Goal: Transaction & Acquisition: Purchase product/service

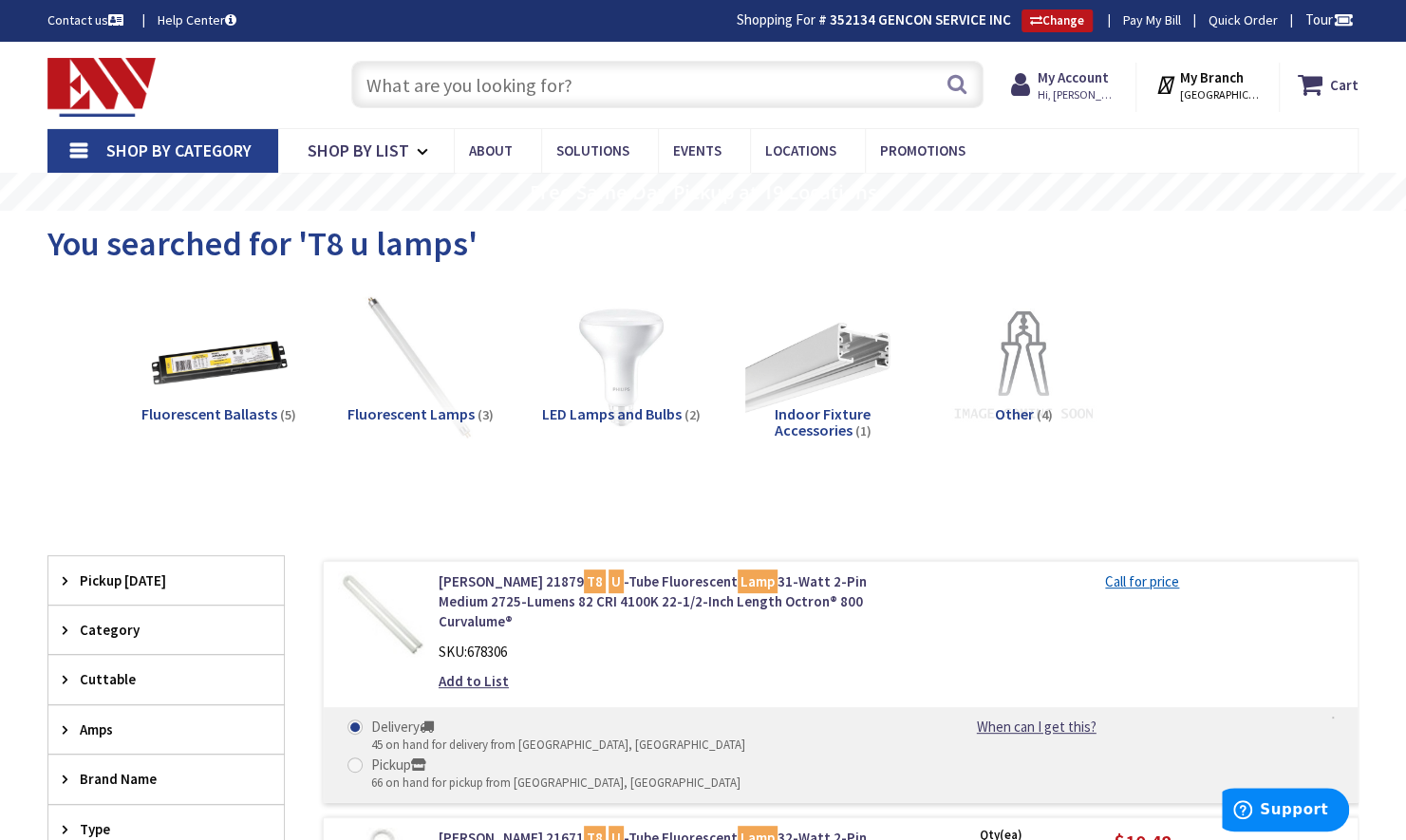
click at [462, 95] on input "text" at bounding box center [667, 85] width 633 height 47
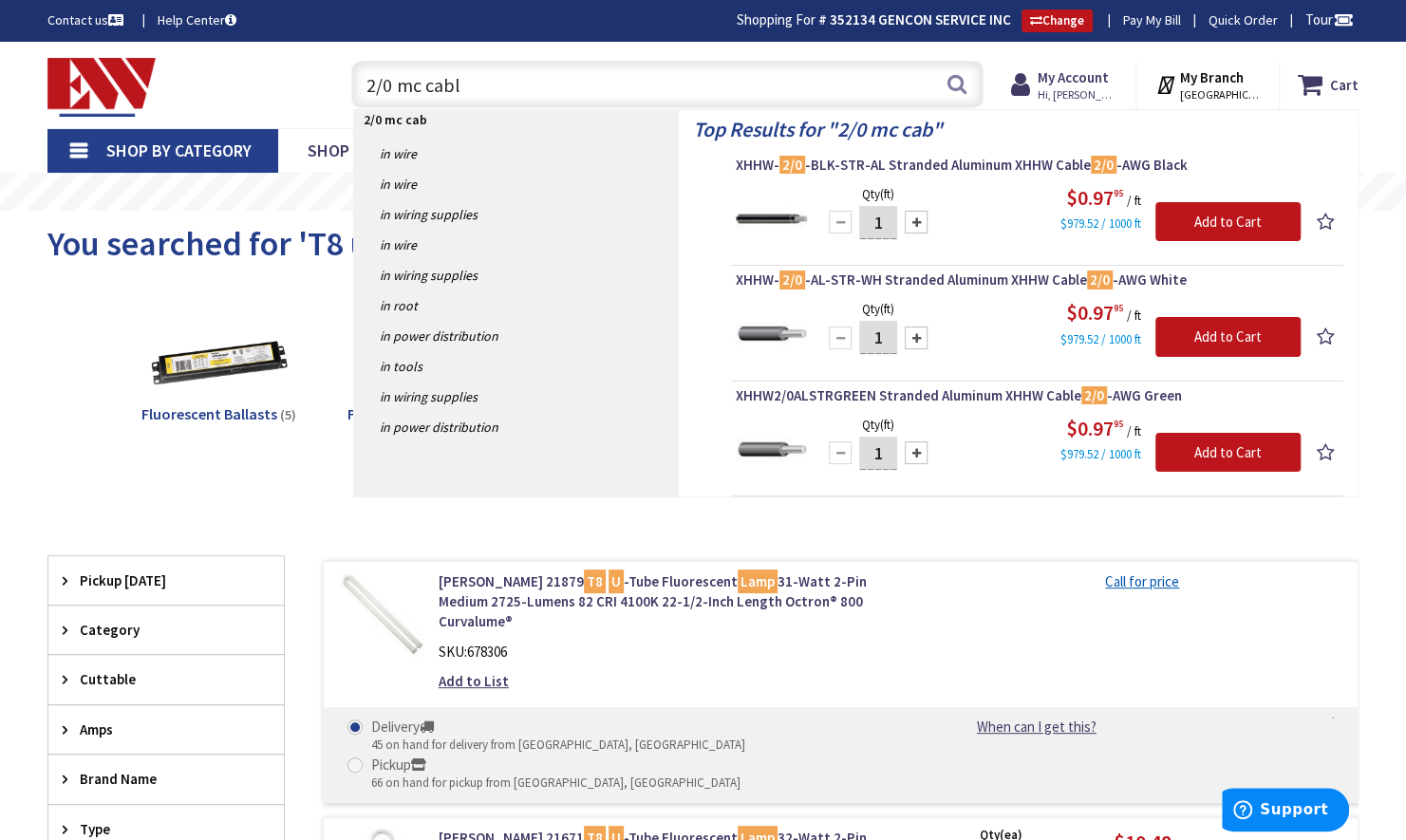
type input "2/0 mc cable"
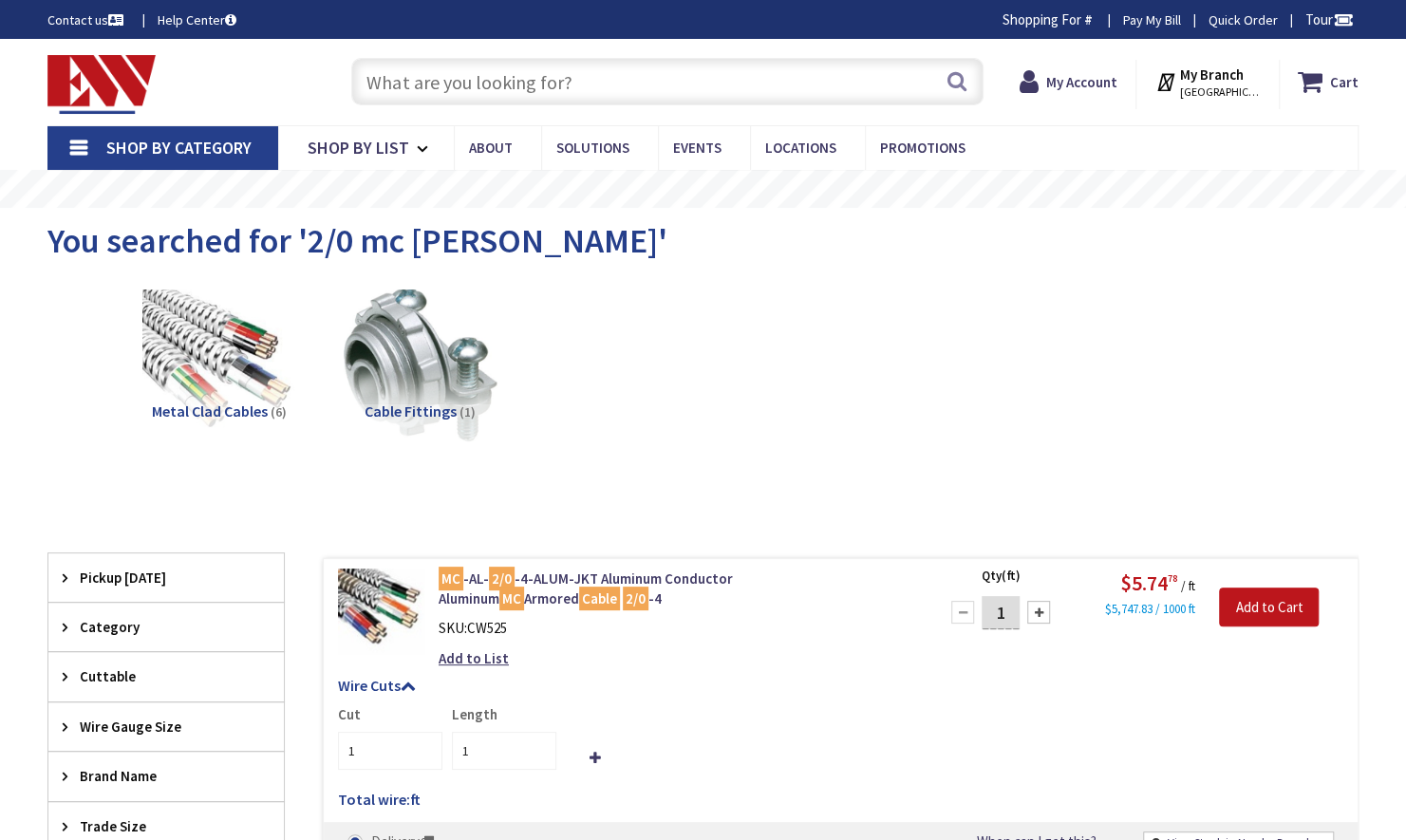
type input "[GEOGRAPHIC_DATA], [GEOGRAPHIC_DATA]"
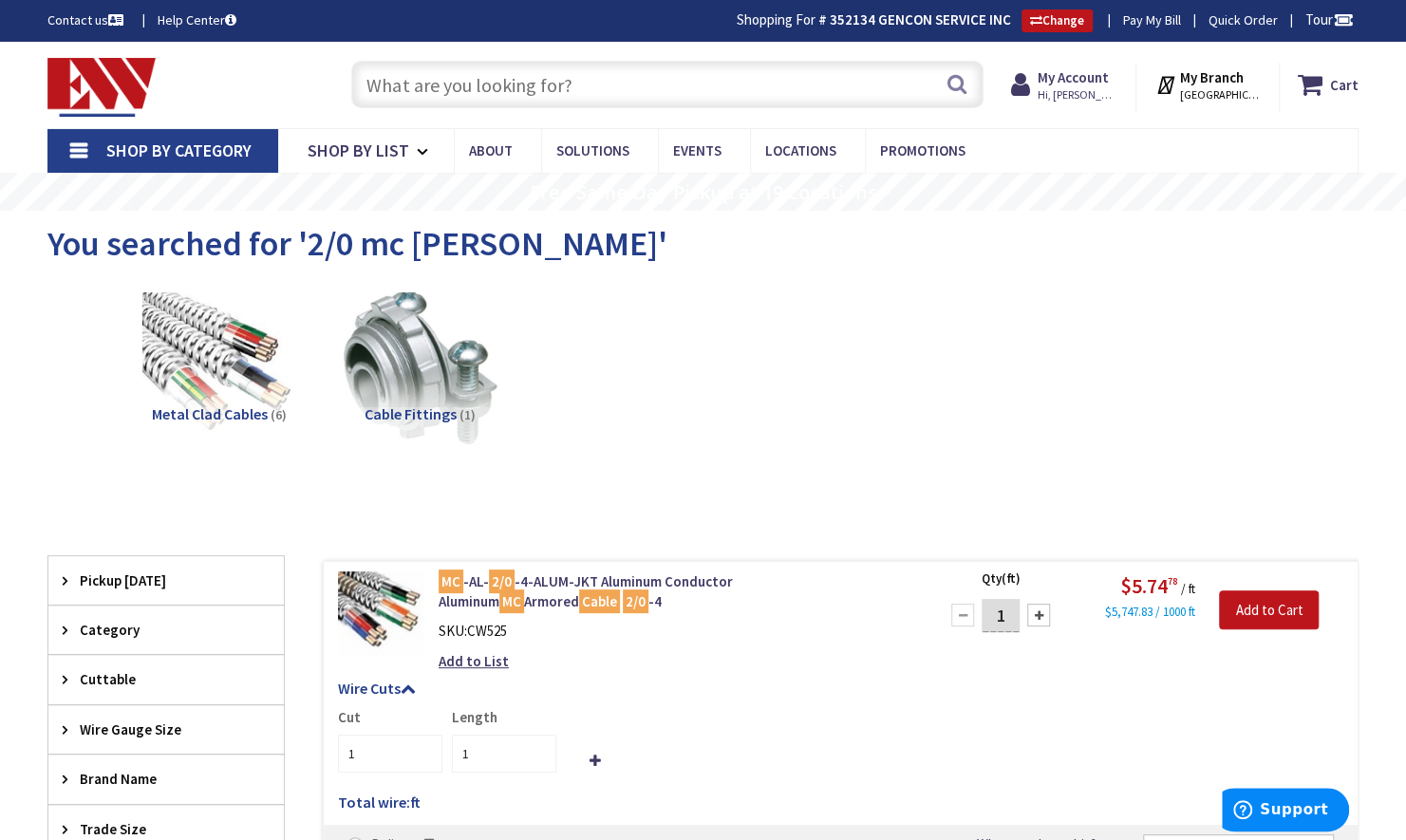
click at [494, 71] on input "text" at bounding box center [667, 85] width 633 height 47
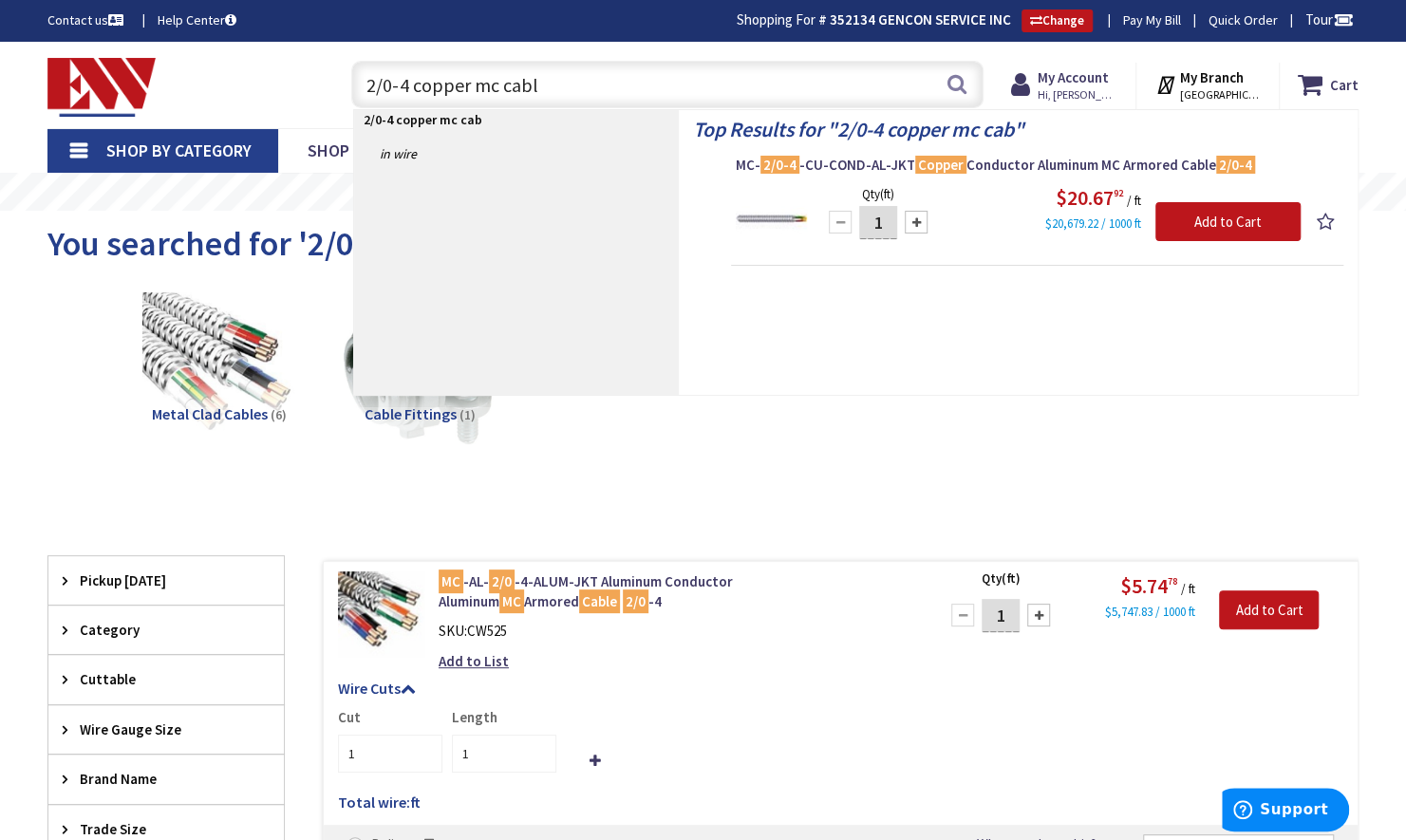
type input "2/0-4 copper mc cable"
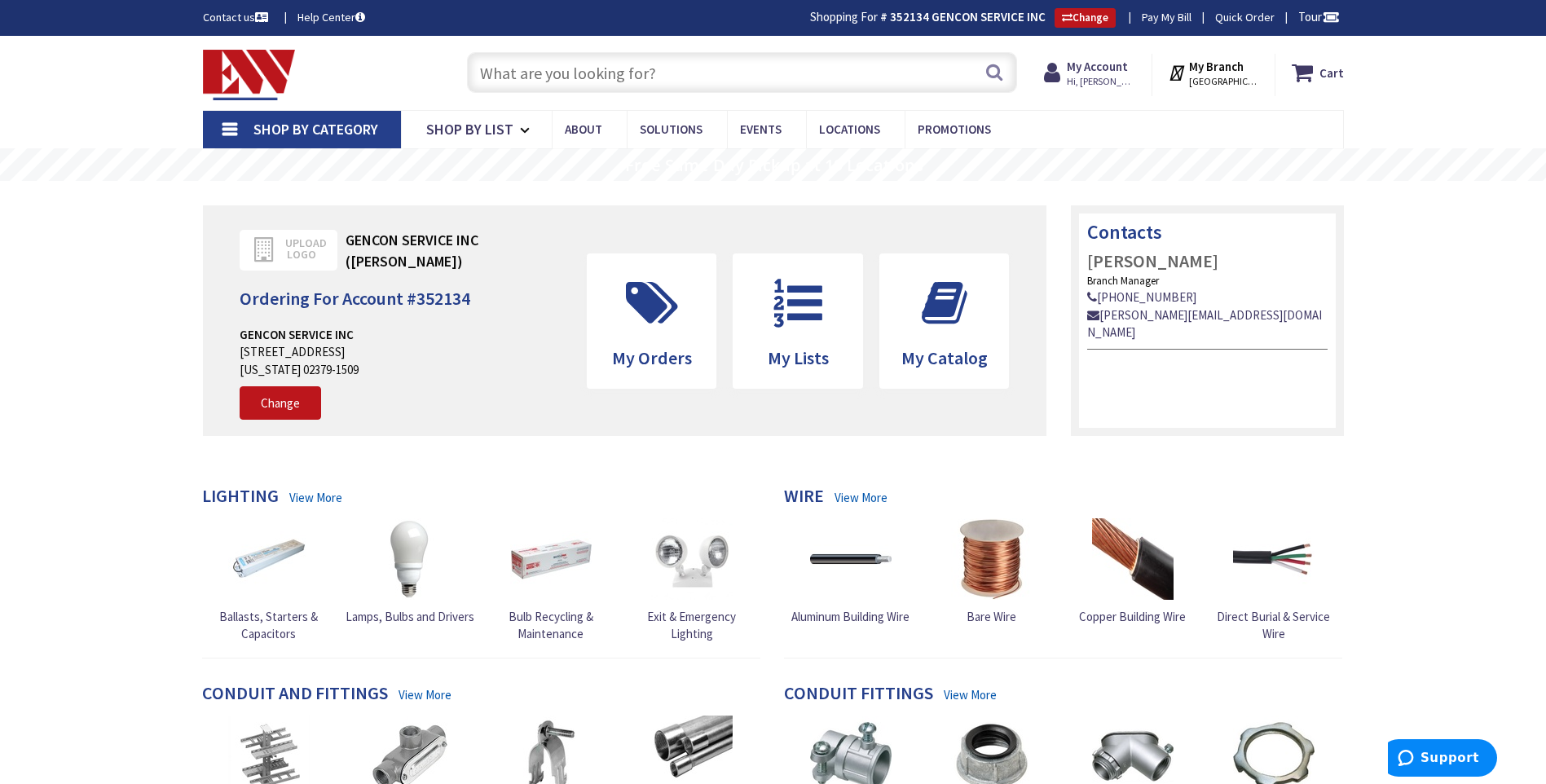
click at [763, 78] on input "text" at bounding box center [742, 73] width 551 height 41
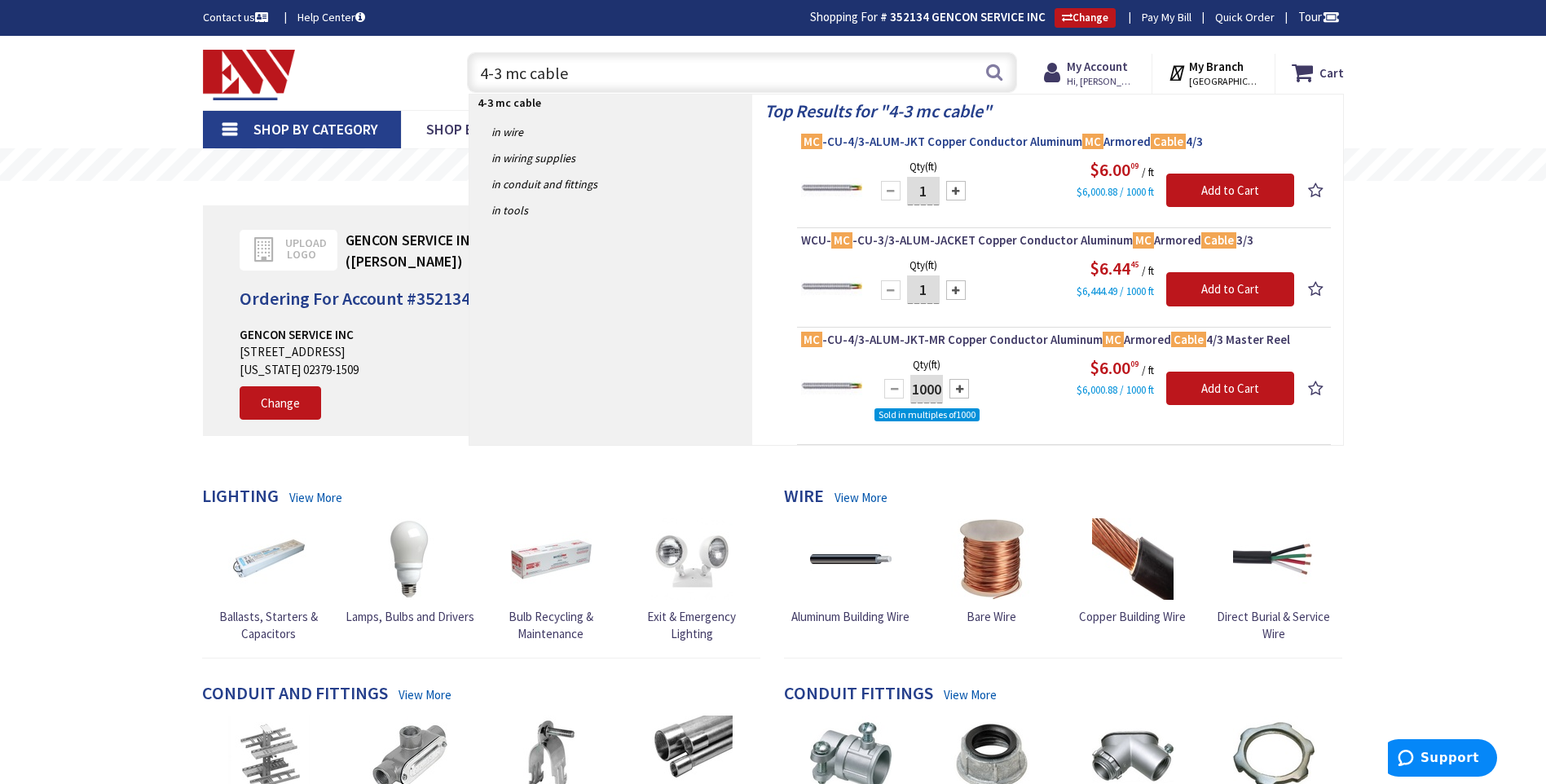
type input "4-3 mc cable"
click at [925, 137] on span "MC -CU-4/3-ALUM-JKT Copper Conductor Aluminum MC Armored Cable 4/3" at bounding box center [1064, 141] width 526 height 16
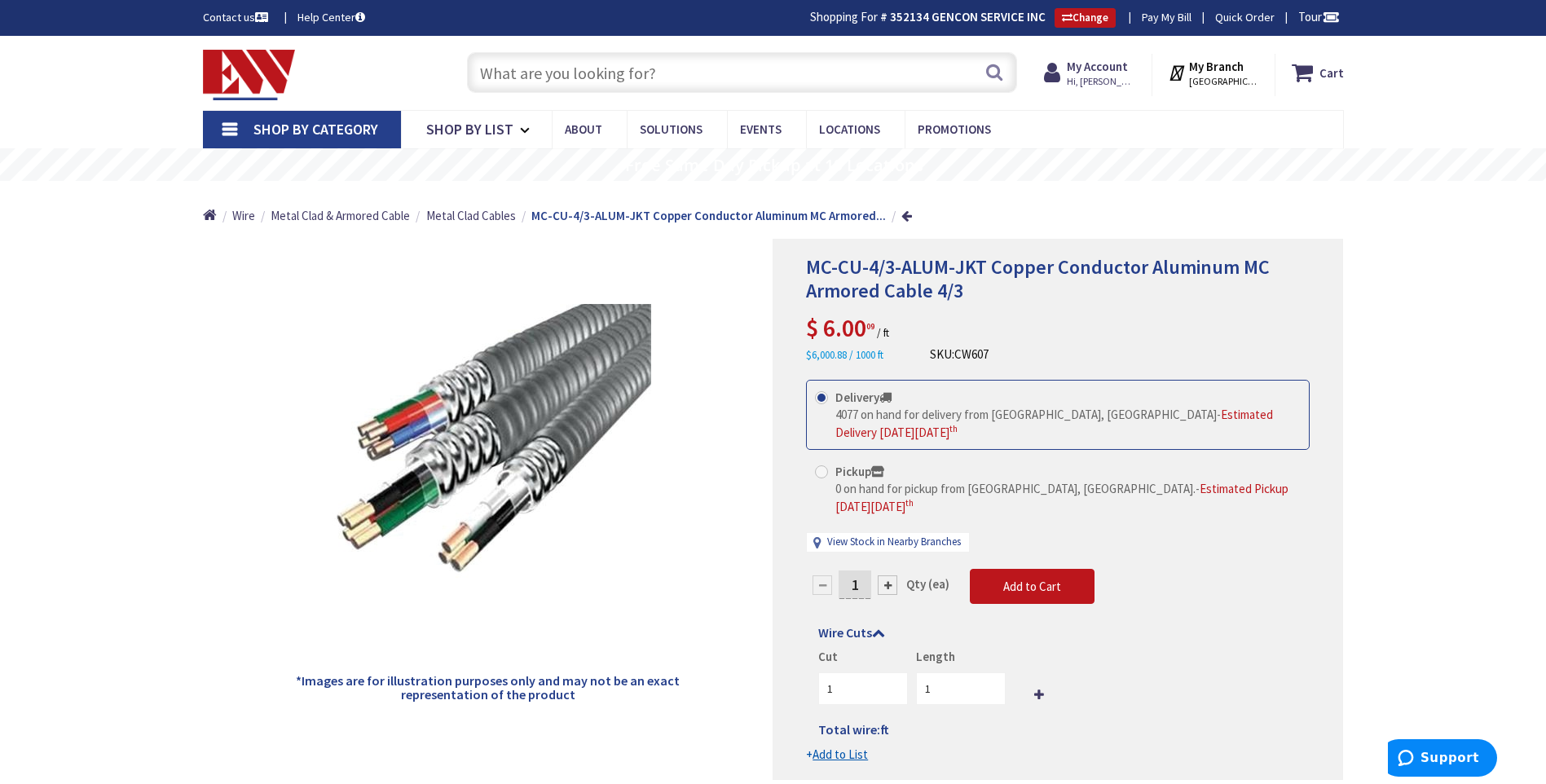
click at [527, 71] on input "text" at bounding box center [742, 73] width 551 height 41
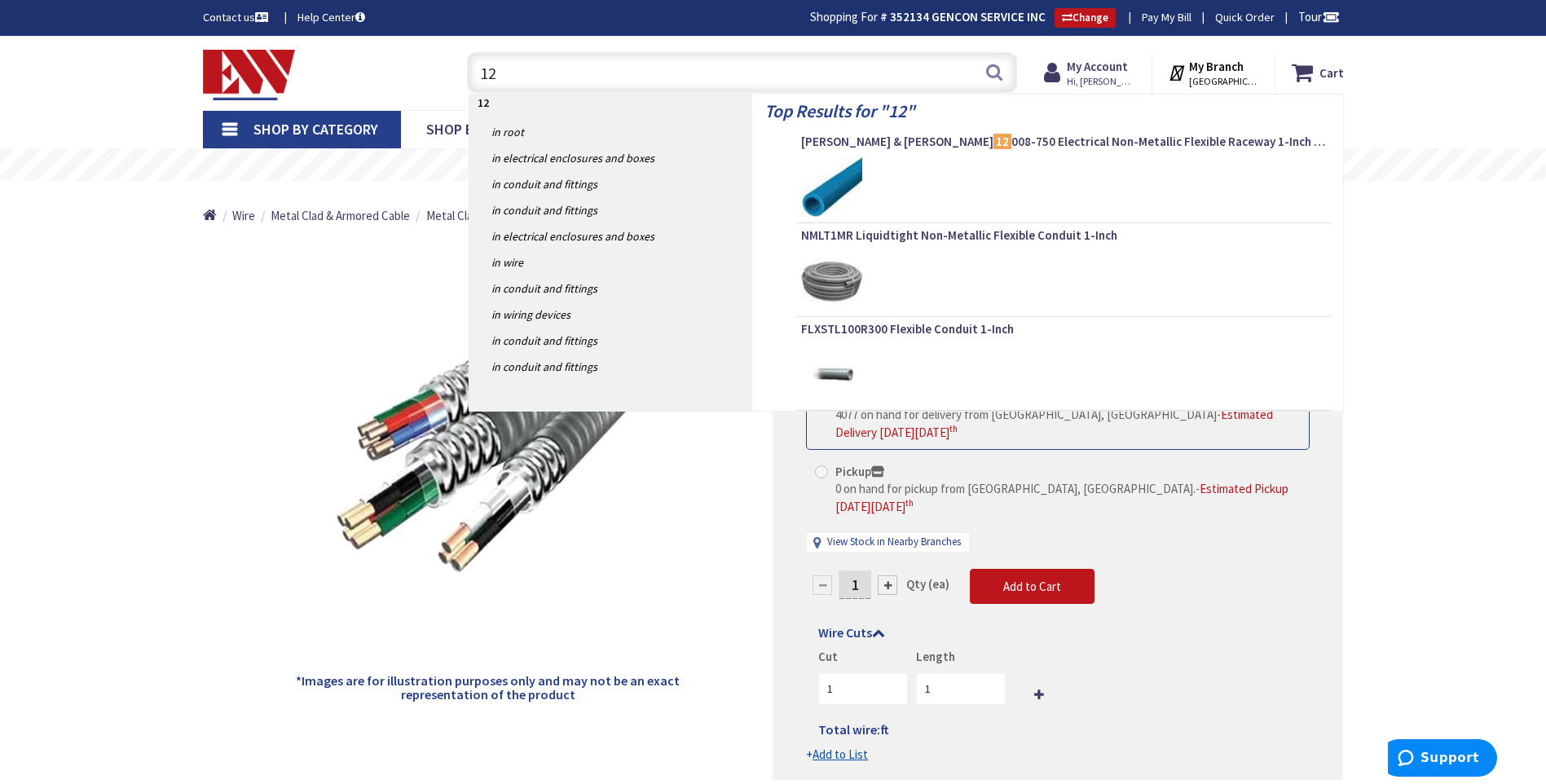
type input "1"
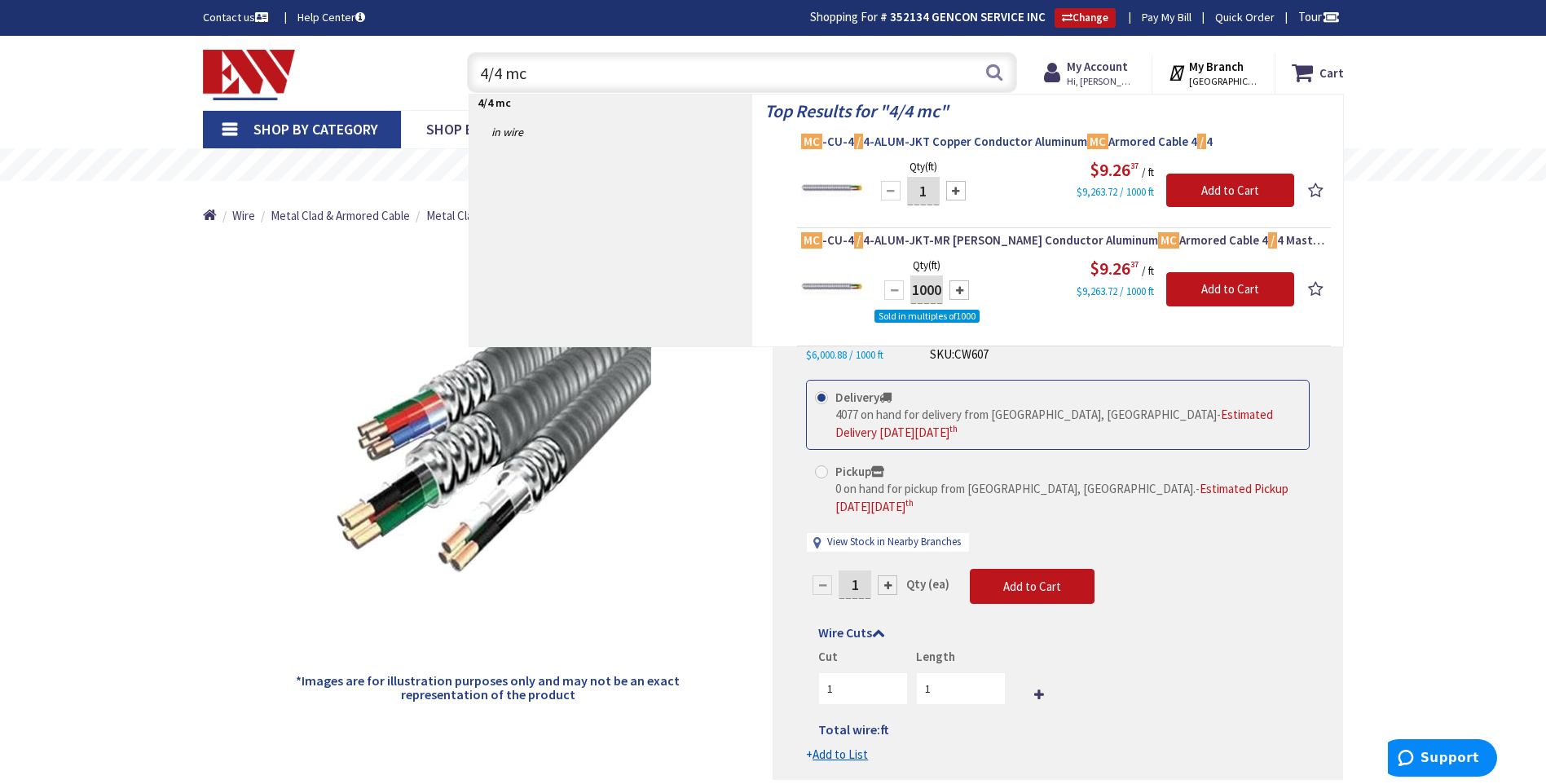
type input "4/4 mc"
click at [969, 138] on span "MC -CU-4 / 4-ALUM-JKT Copper Conductor Aluminum MC Armored Cable 4 / 4" at bounding box center [1064, 141] width 526 height 16
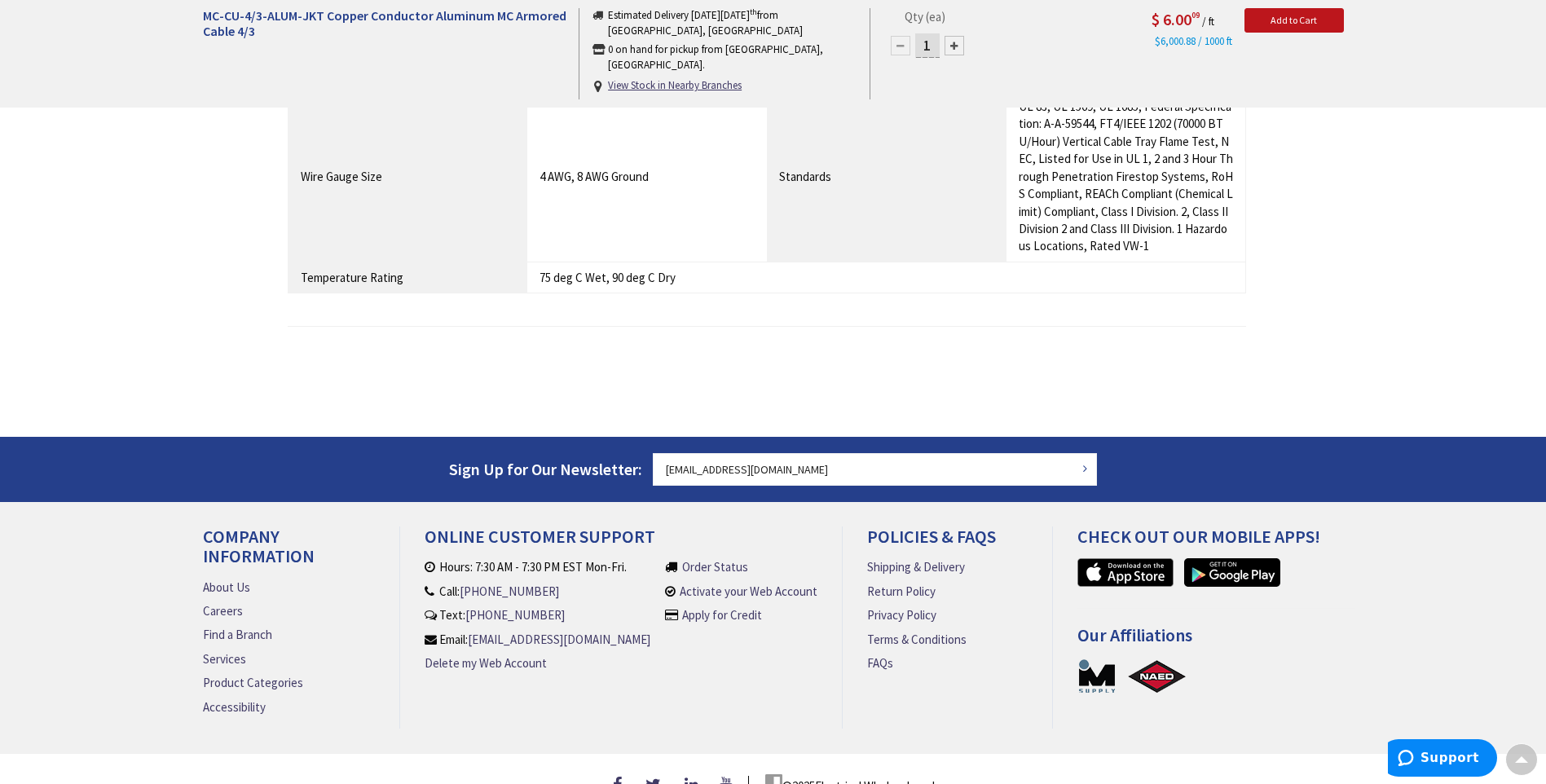
scroll to position [1206, 0]
